Goal: Task Accomplishment & Management: Manage account settings

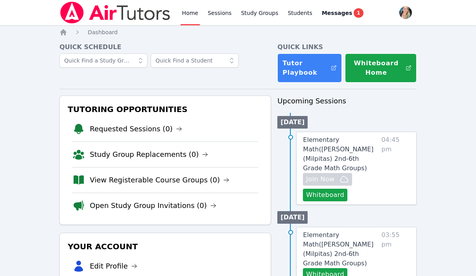
click at [189, 10] on link "Home" at bounding box center [190, 12] width 19 height 25
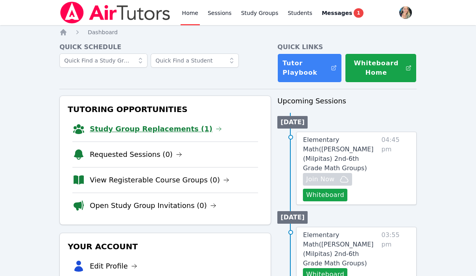
click at [134, 130] on link "Study Group Replacements (1)" at bounding box center [156, 129] width 132 height 11
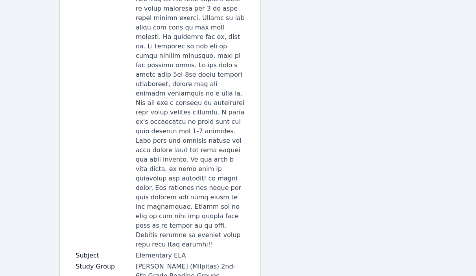
scroll to position [601, 0]
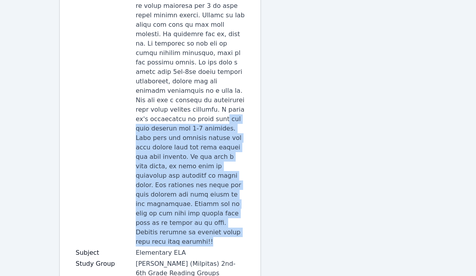
drag, startPoint x: 161, startPoint y: 64, endPoint x: 193, endPoint y: 177, distance: 117.5
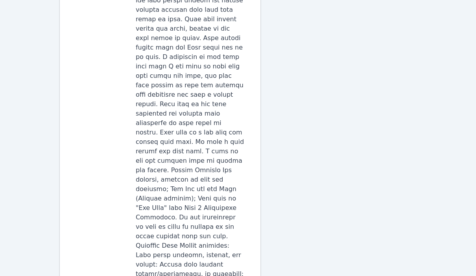
scroll to position [0, 0]
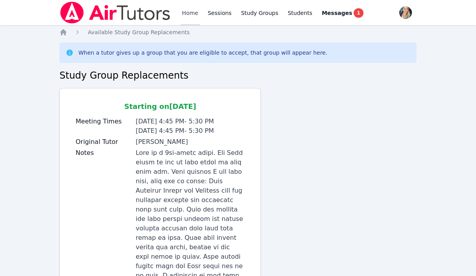
click at [187, 12] on link "Home" at bounding box center [190, 12] width 19 height 25
